Goal: Book appointment/travel/reservation

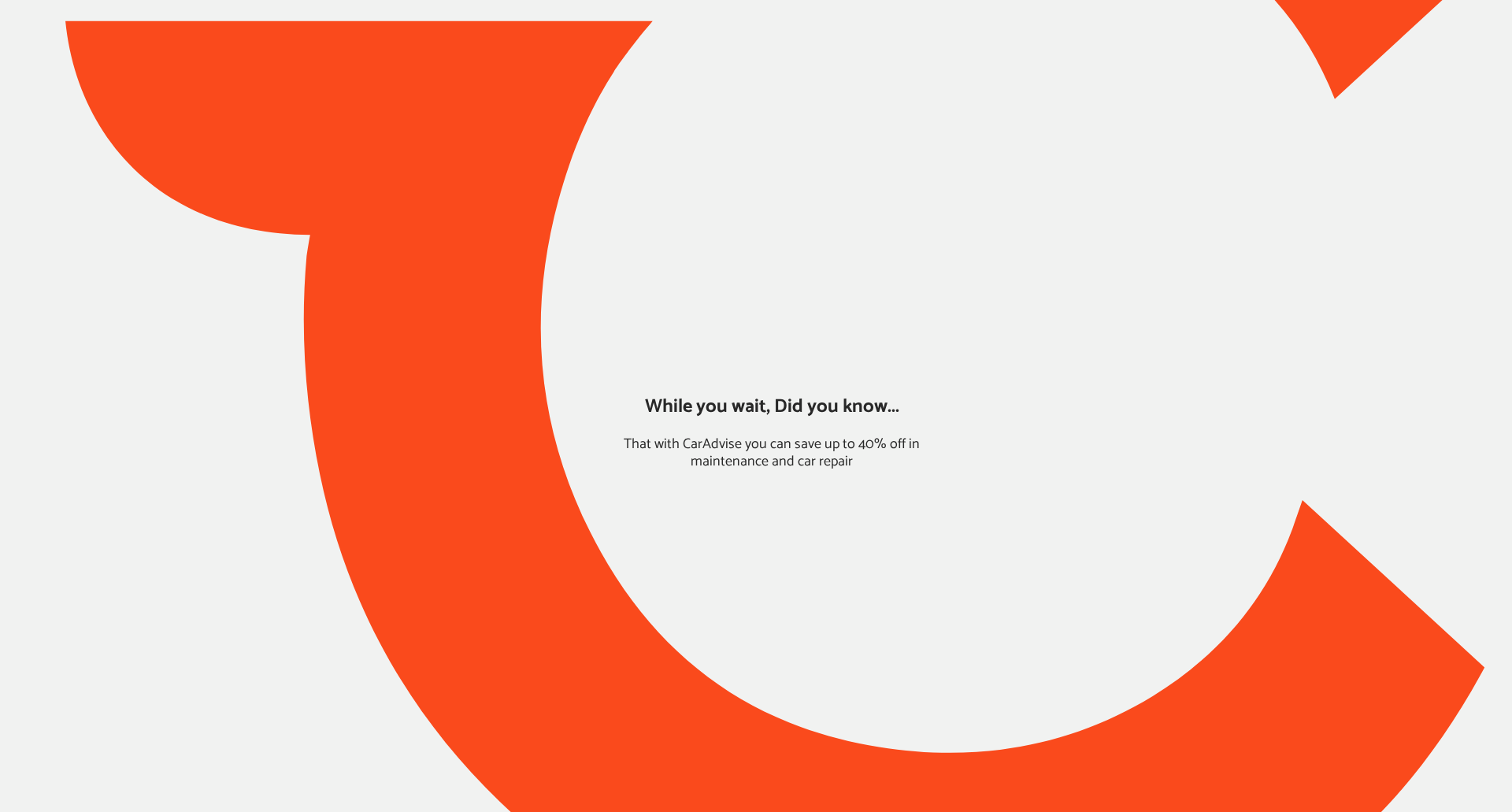
type input "*****"
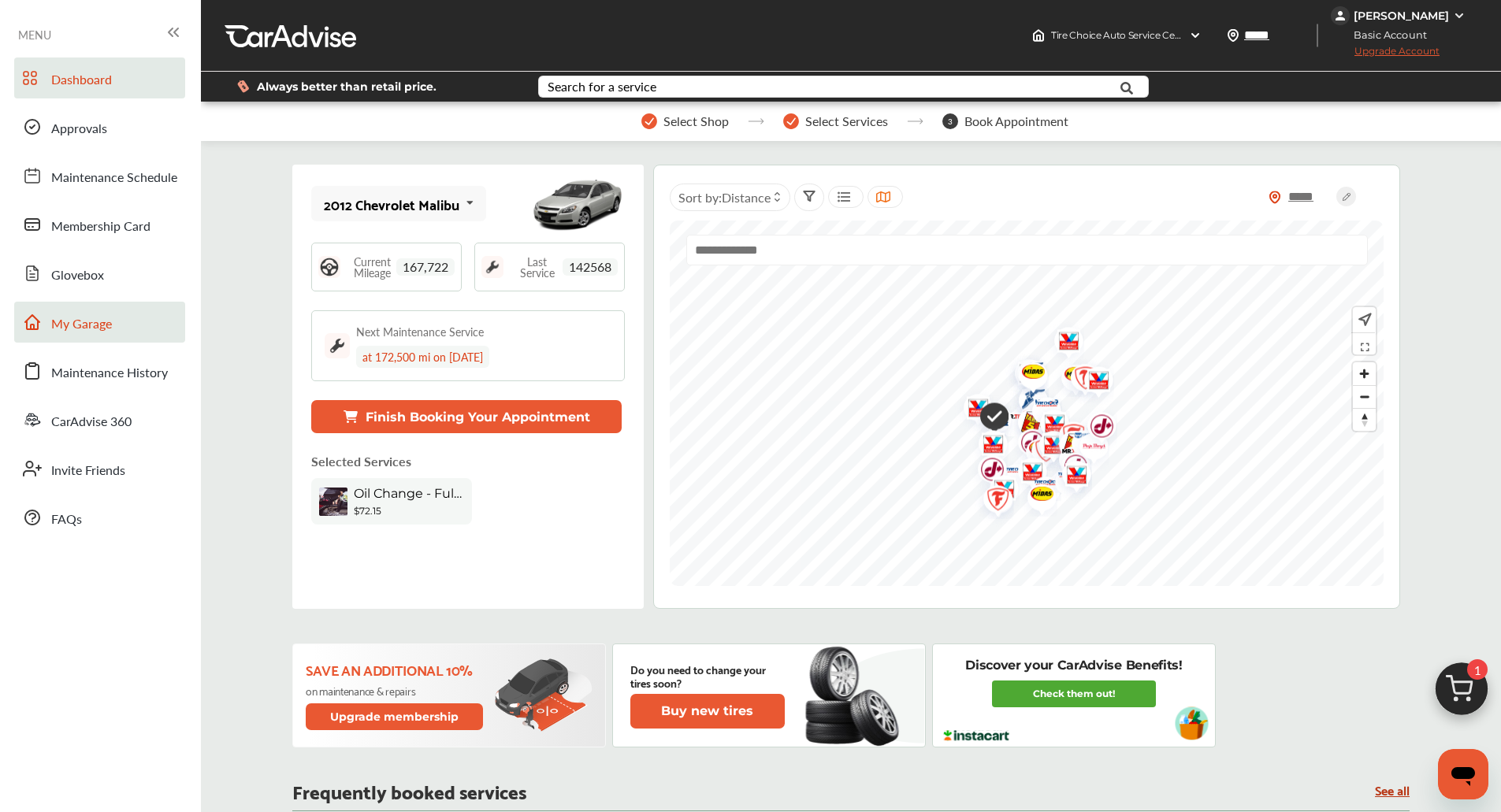
click at [135, 308] on link "My Garage" at bounding box center [100, 322] width 171 height 41
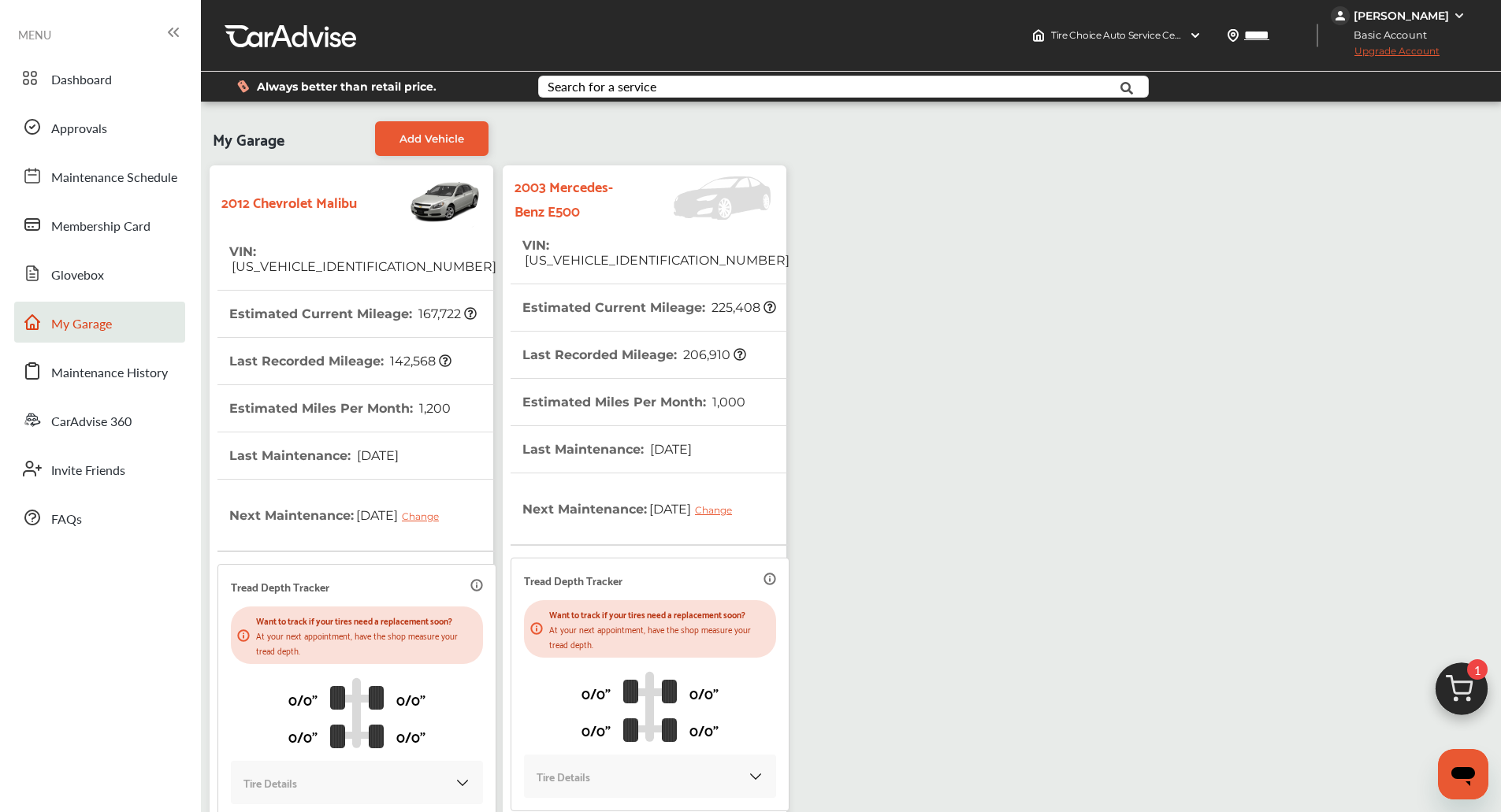
click at [1466, 703] on img at bounding box center [1461, 693] width 76 height 76
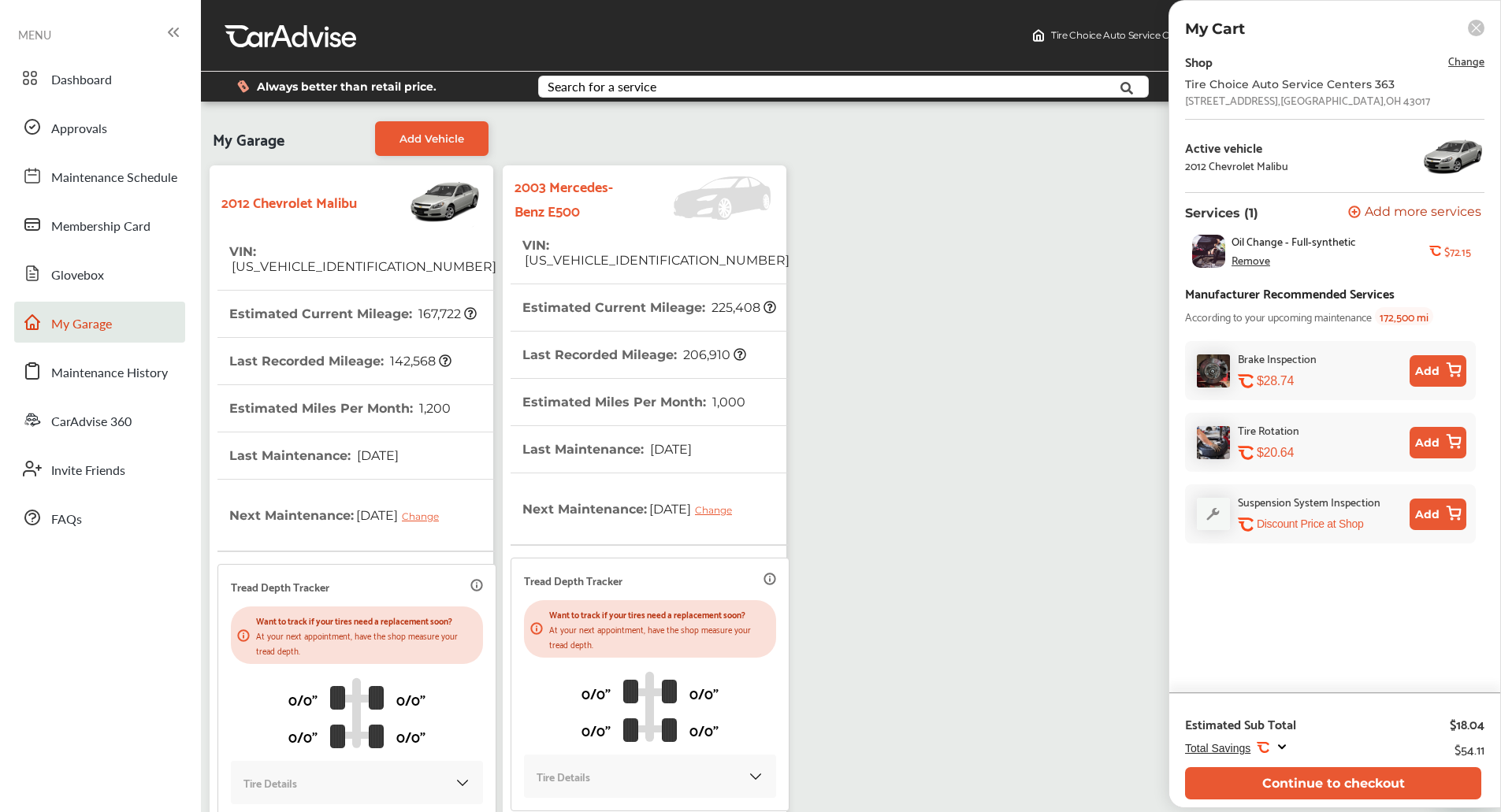
click at [617, 473] on th "Next Maintenance : [DATE] Change" at bounding box center [632, 508] width 221 height 71
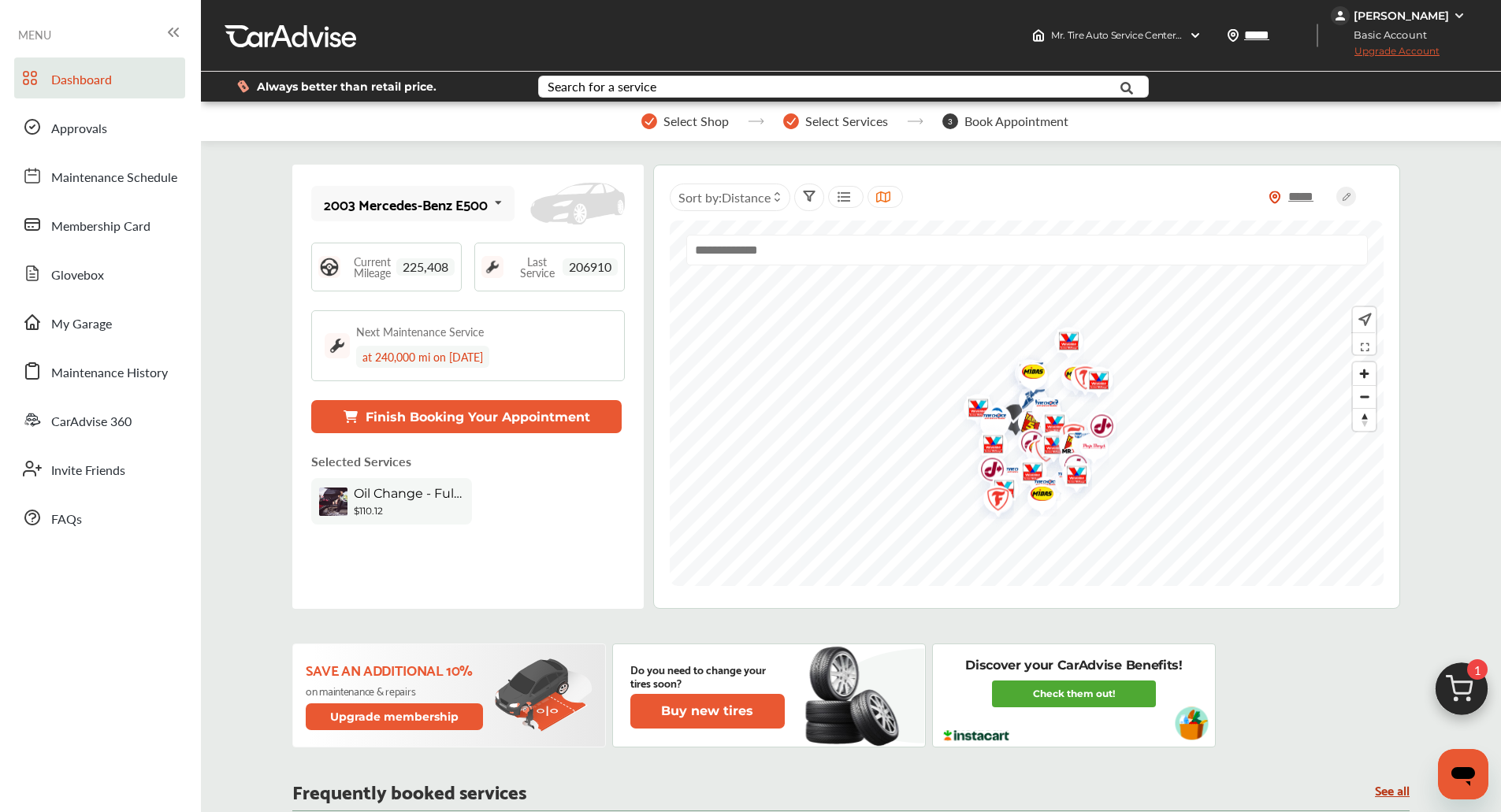
click at [1457, 680] on img at bounding box center [1461, 693] width 76 height 76
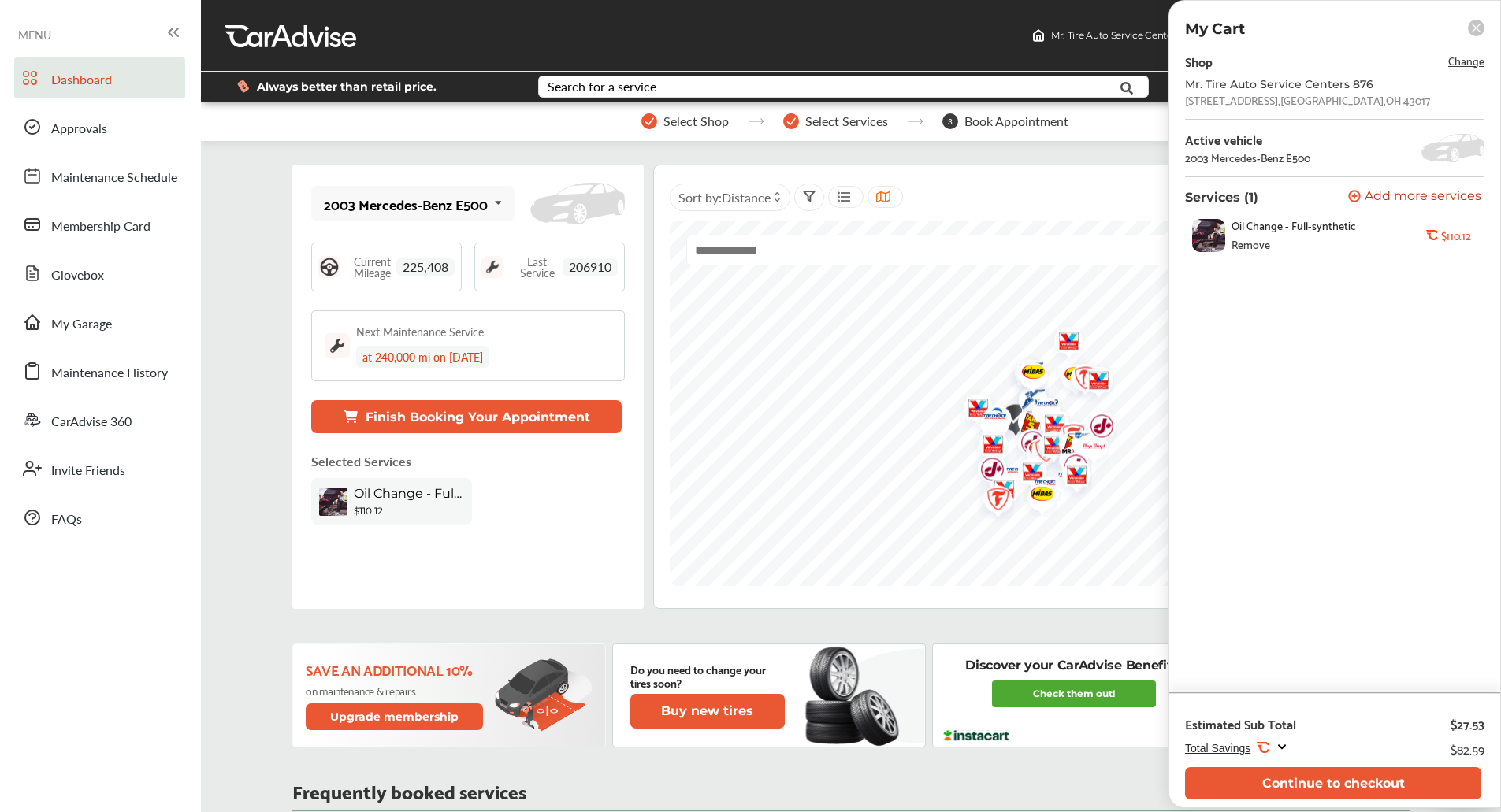
click at [1301, 96] on div "[STREET_ADDRESS]" at bounding box center [1307, 100] width 245 height 13
copy div "[STREET_ADDRESS]"
click at [1242, 775] on button "Continue to checkout" at bounding box center [1333, 783] width 296 height 32
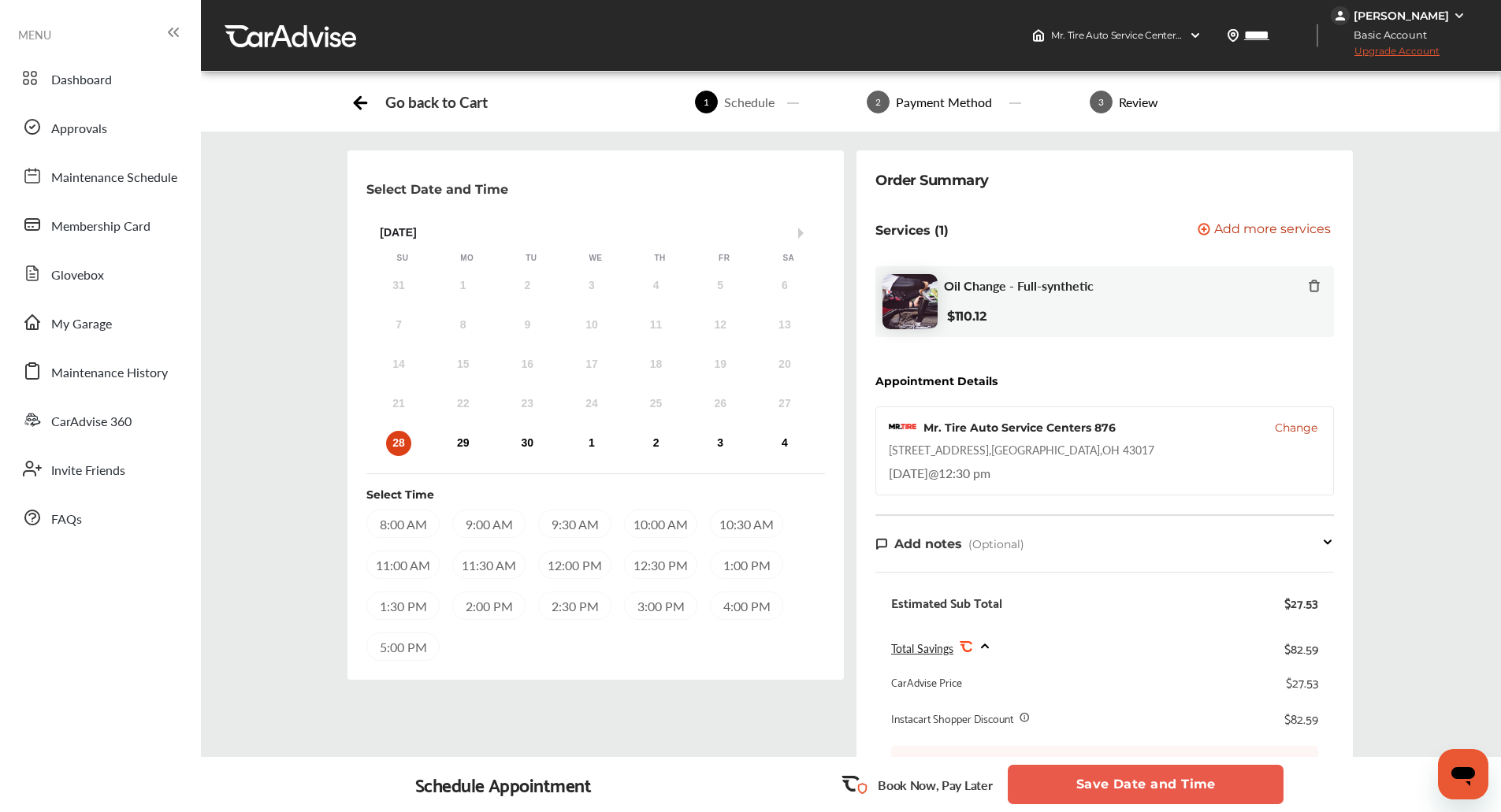
click at [652, 569] on div "12:30 PM" at bounding box center [660, 564] width 73 height 28
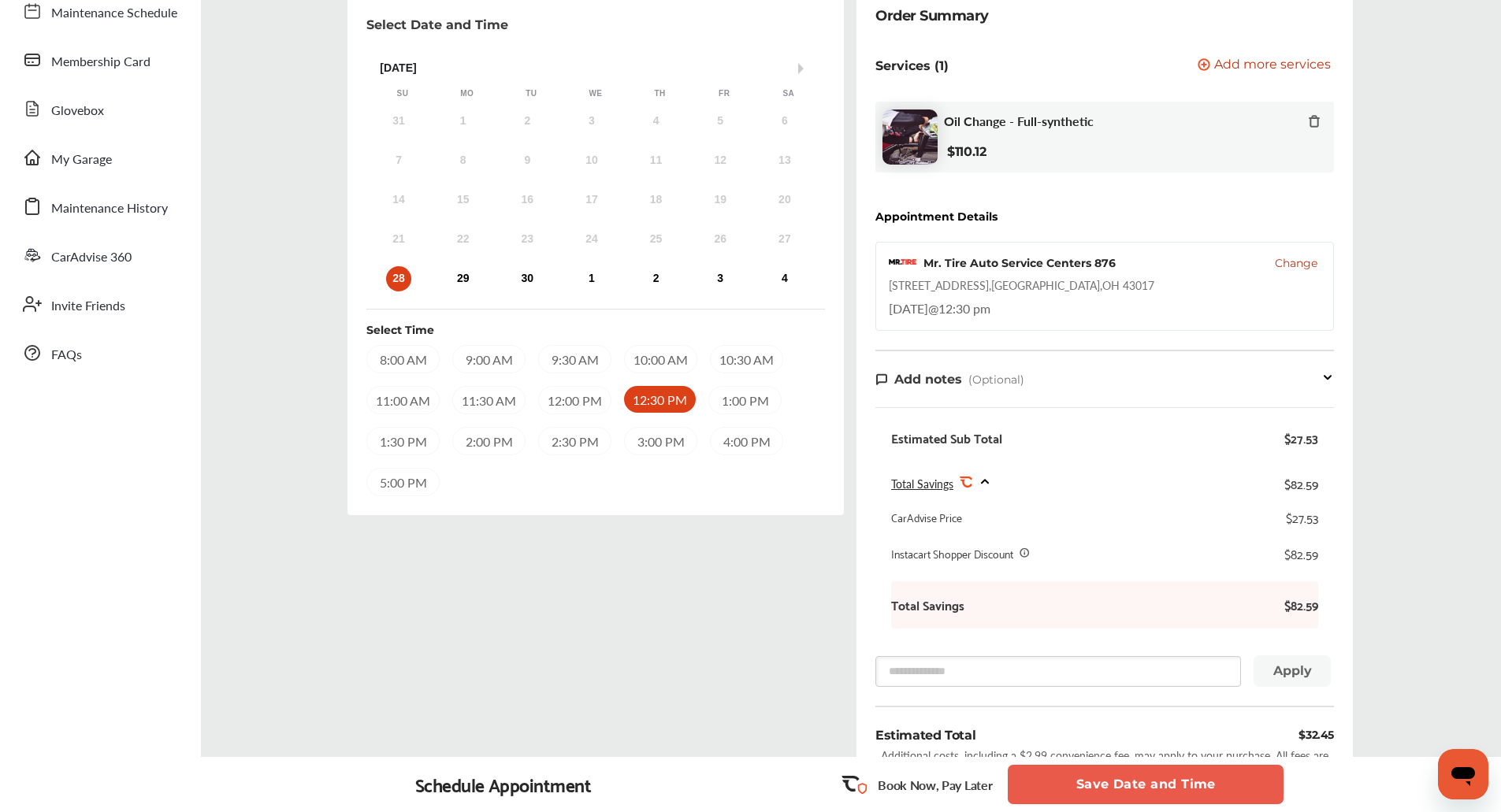
scroll to position [166, 0]
click at [1157, 791] on button "Save Date and Time" at bounding box center [1145, 784] width 276 height 39
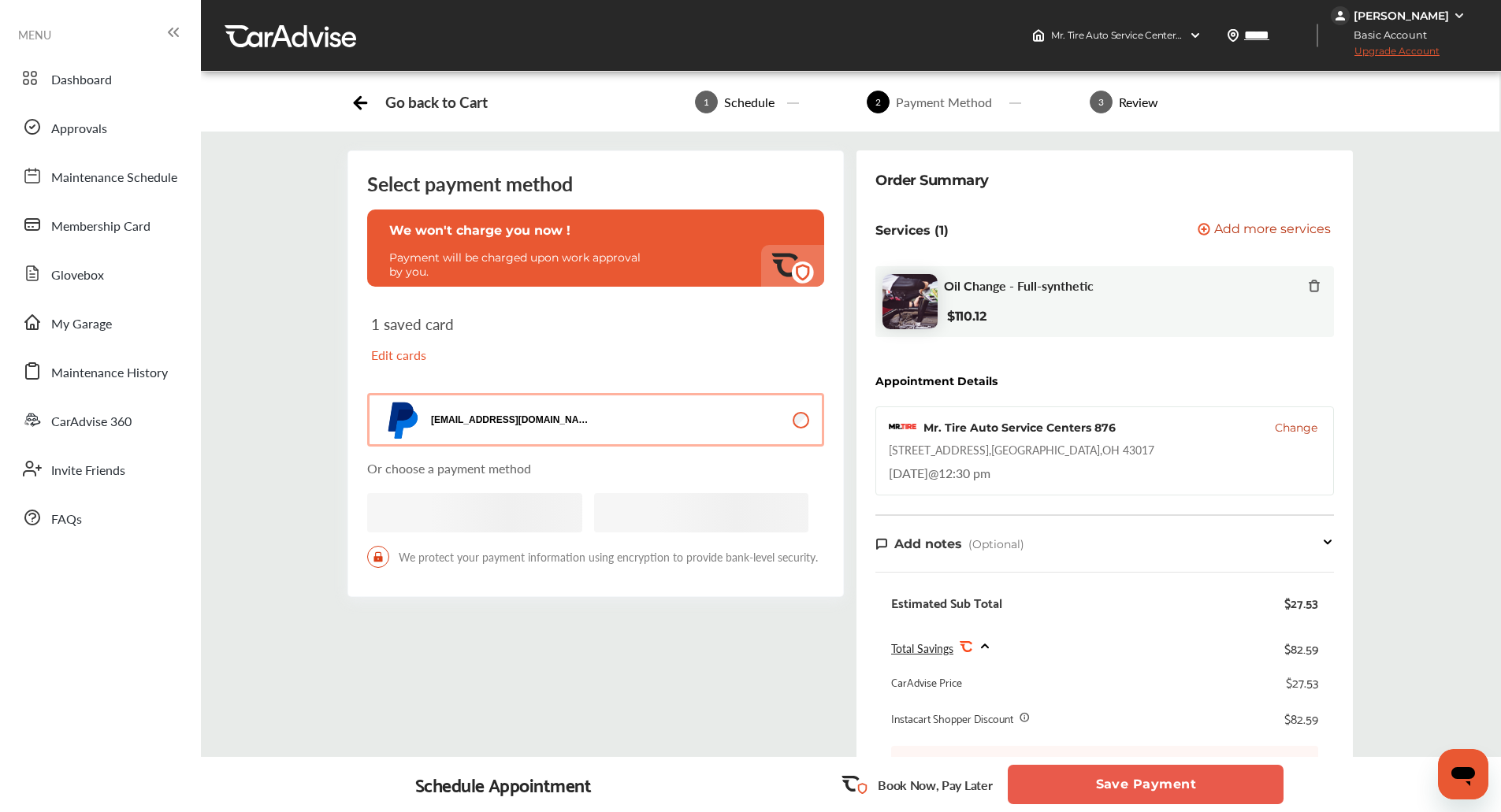
click at [1157, 791] on button "Save Payment" at bounding box center [1145, 784] width 276 height 39
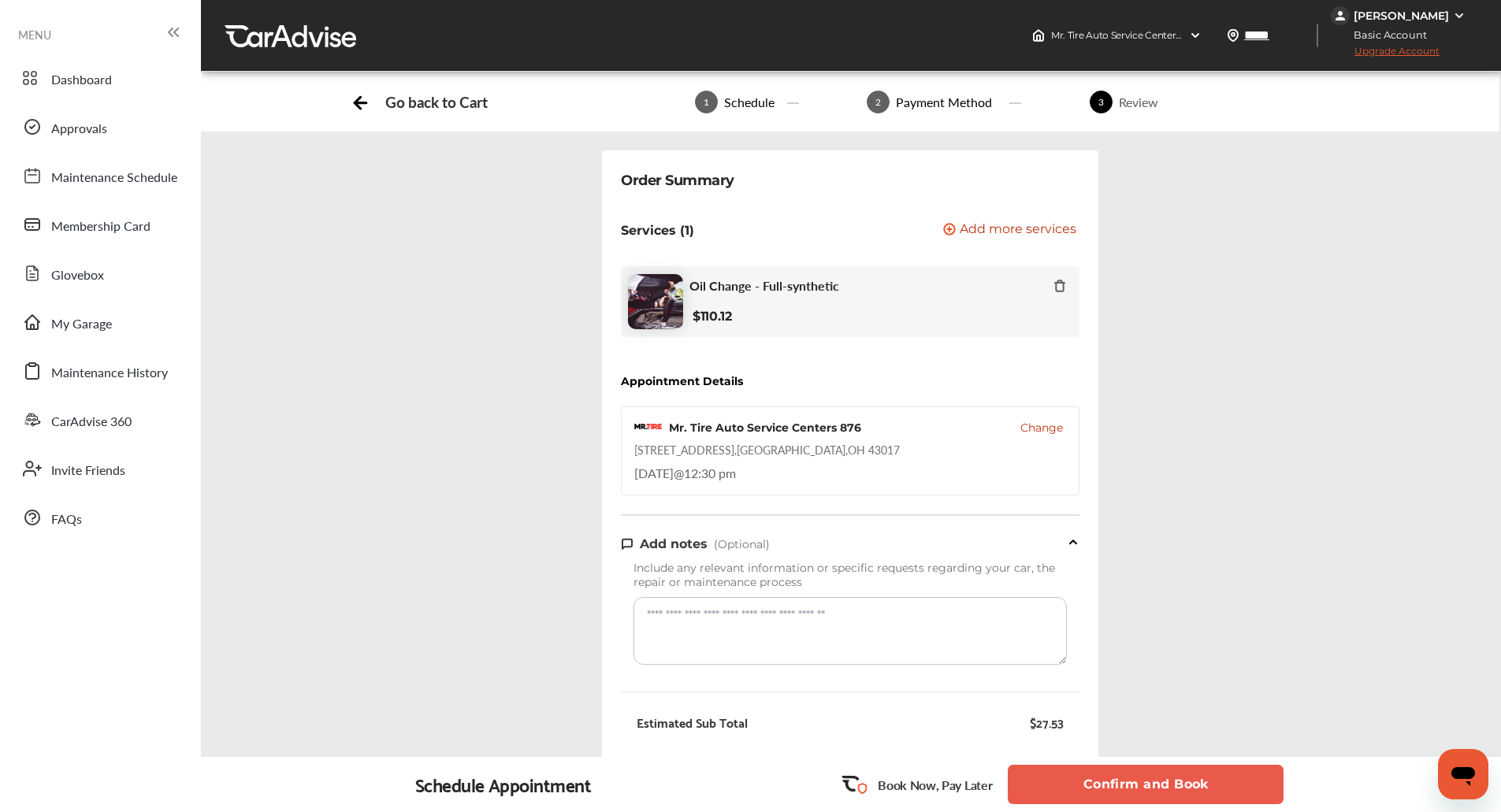
click at [1157, 791] on button "Confirm and Book" at bounding box center [1145, 784] width 276 height 39
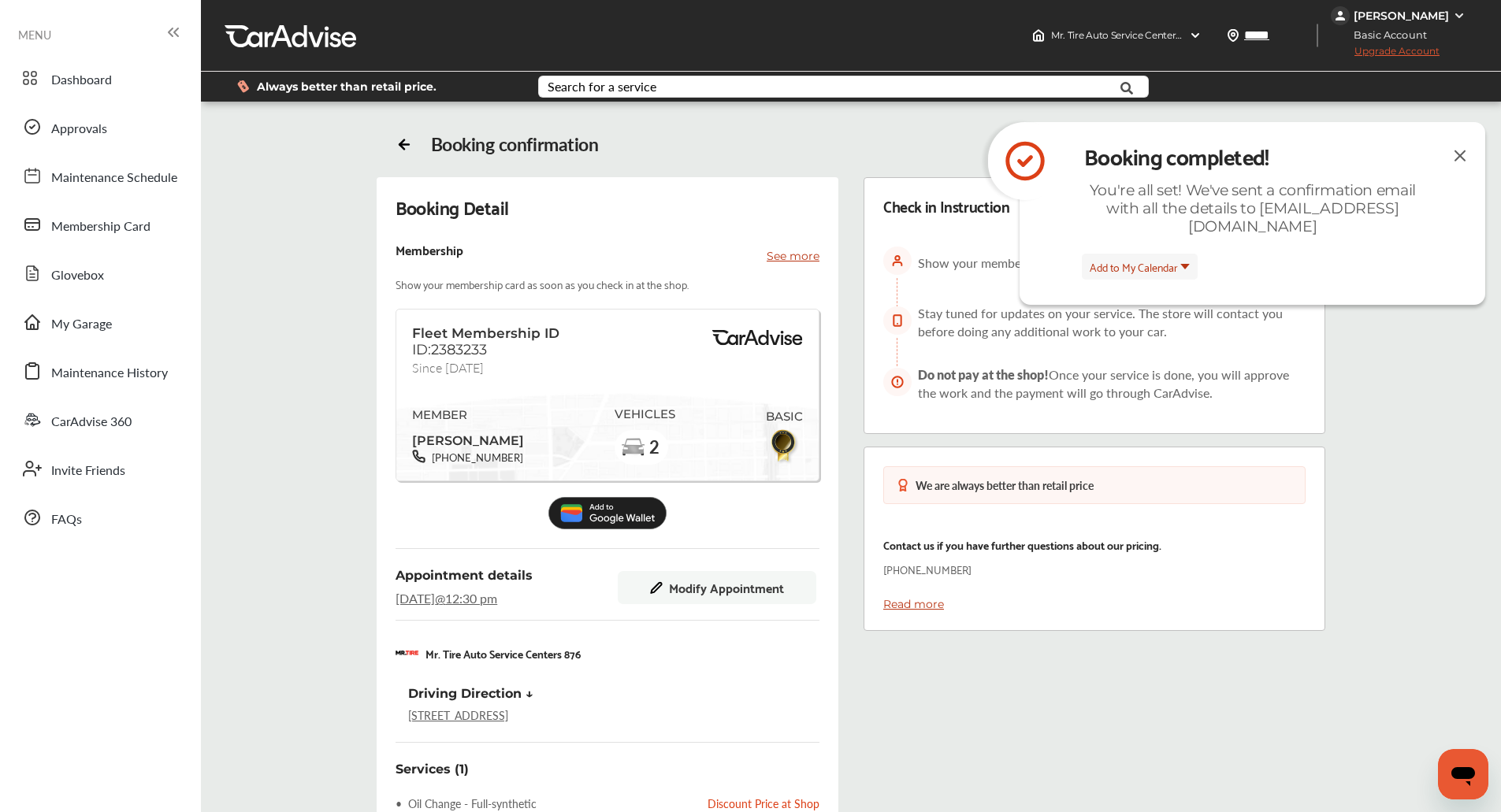
click at [1458, 158] on img at bounding box center [1460, 155] width 19 height 20
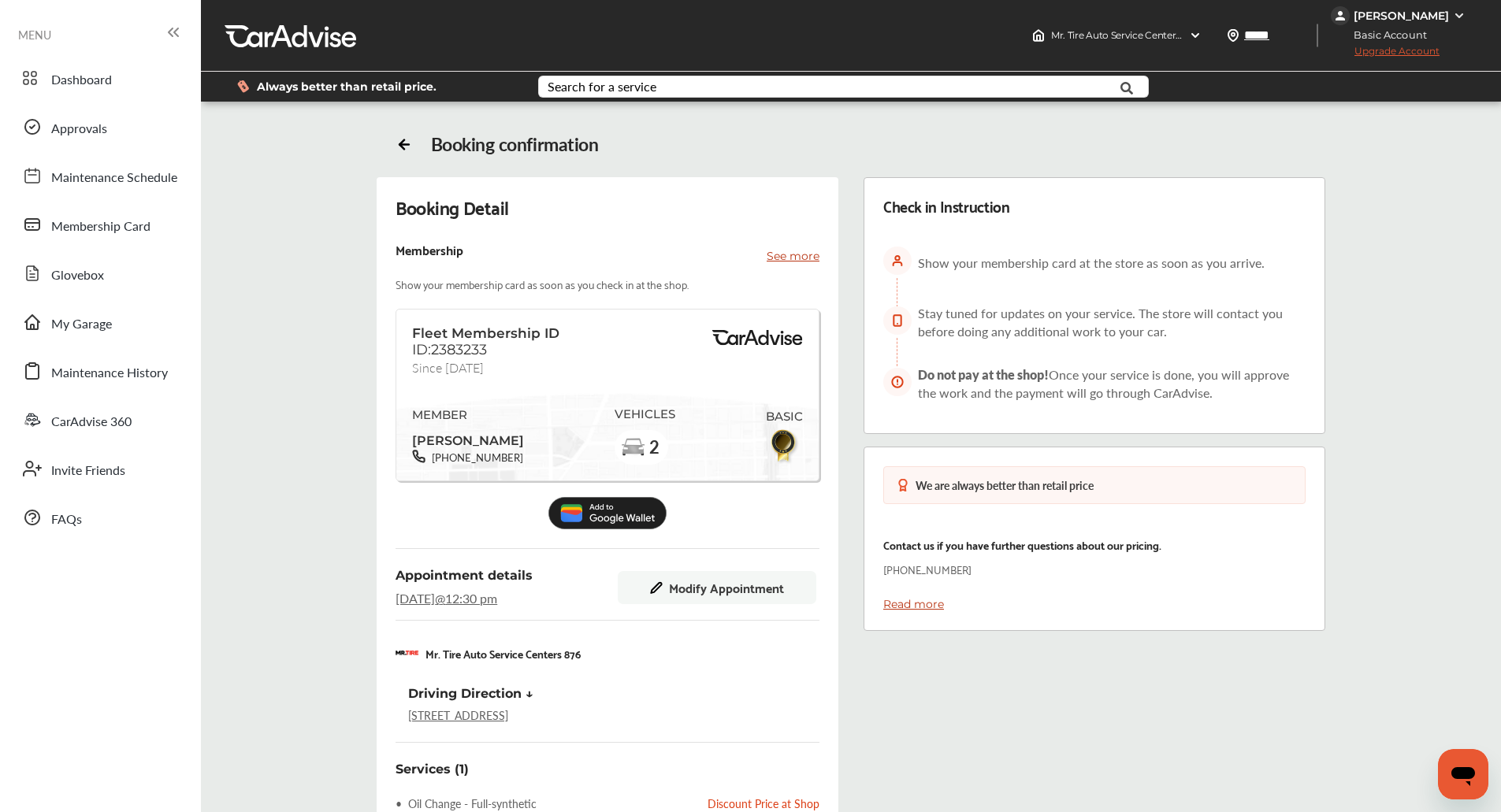
click at [280, 236] on div "Booking Detail Membership See more Show your membership card as soon as you che…" at bounding box center [851, 623] width 1230 height 891
